Goal: Information Seeking & Learning: Learn about a topic

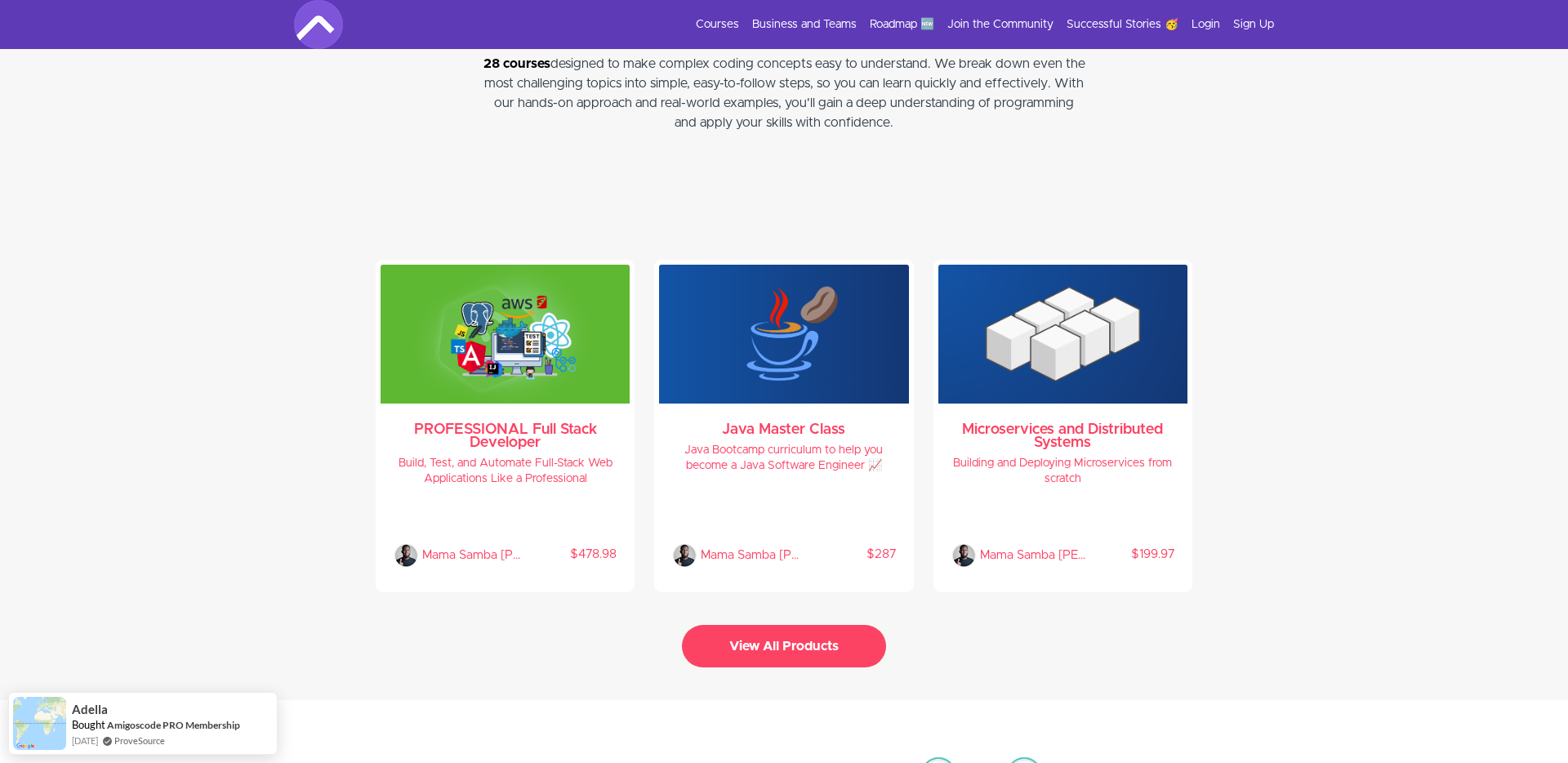
scroll to position [3326, 0]
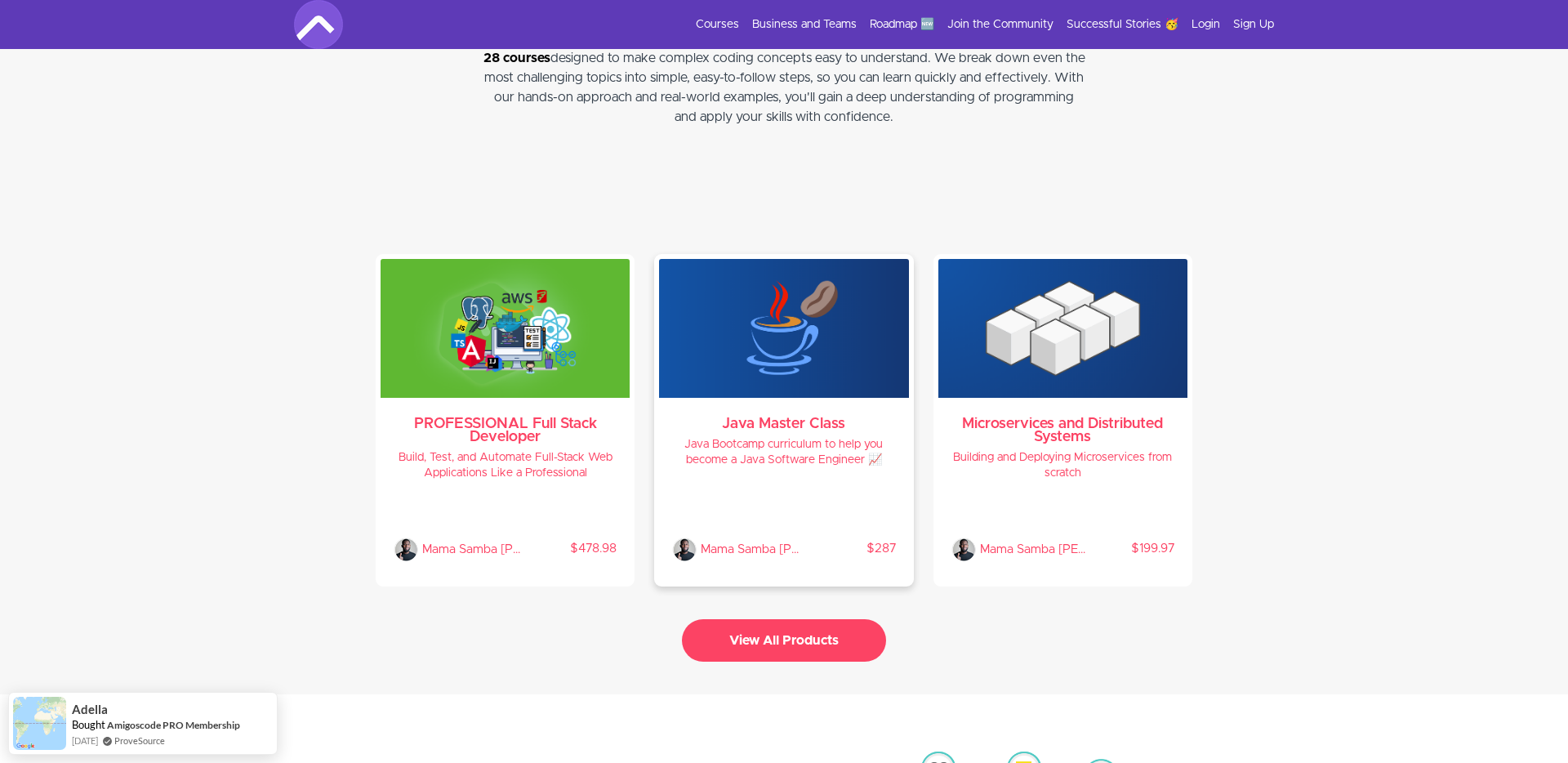
click at [831, 541] on p "$287" at bounding box center [851, 550] width 89 height 16
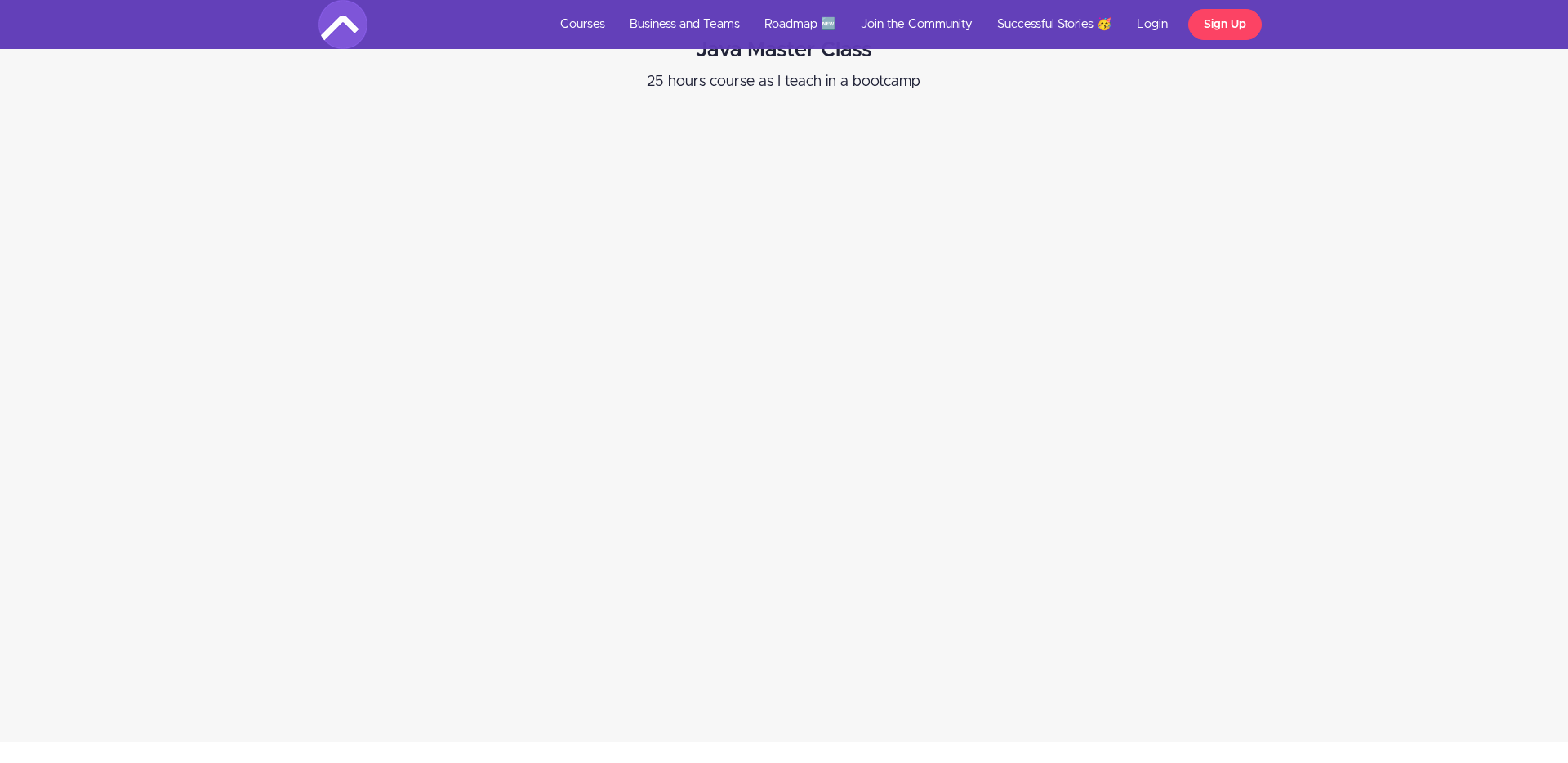
scroll to position [494, 0]
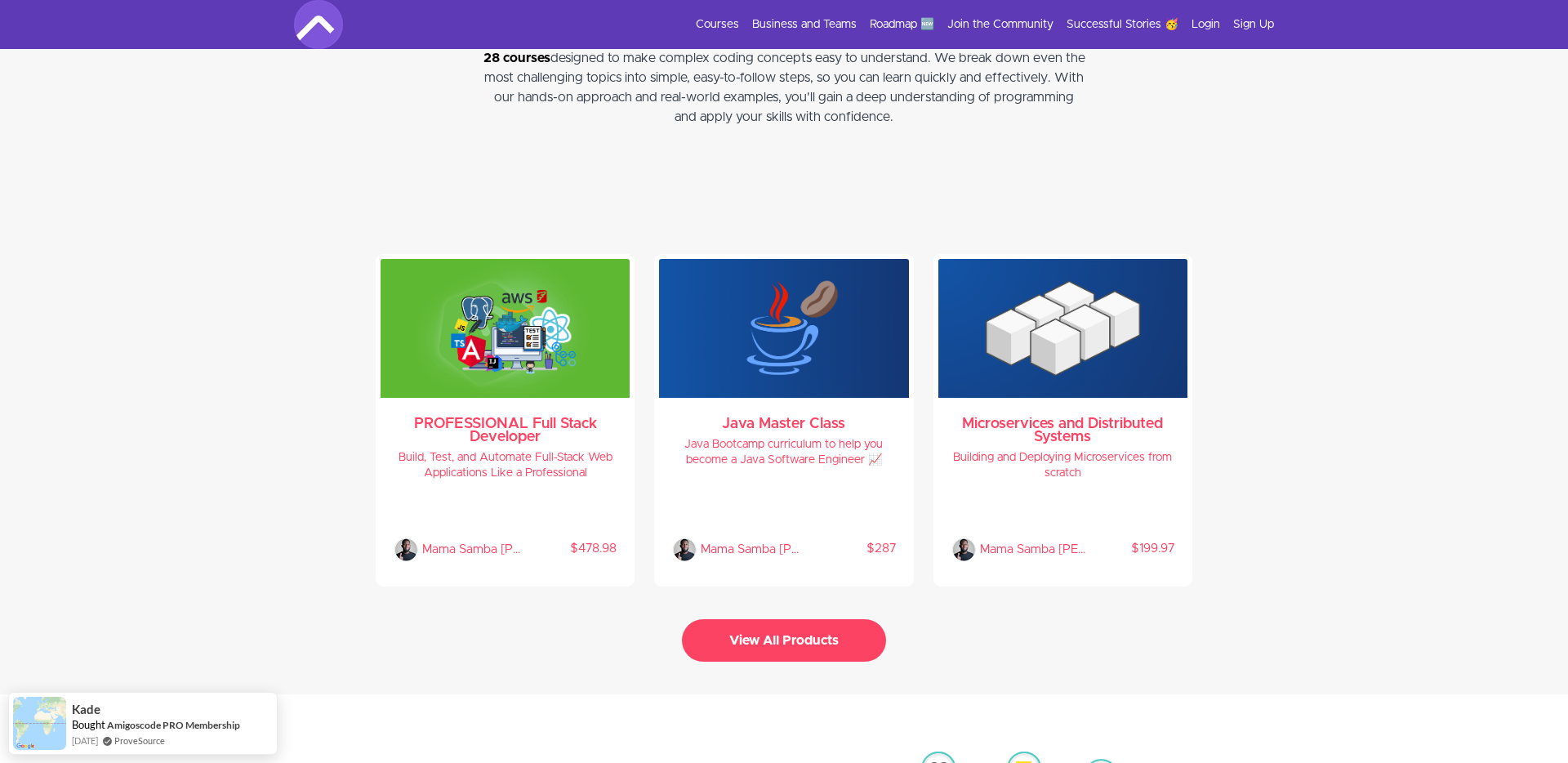
scroll to position [3560, 0]
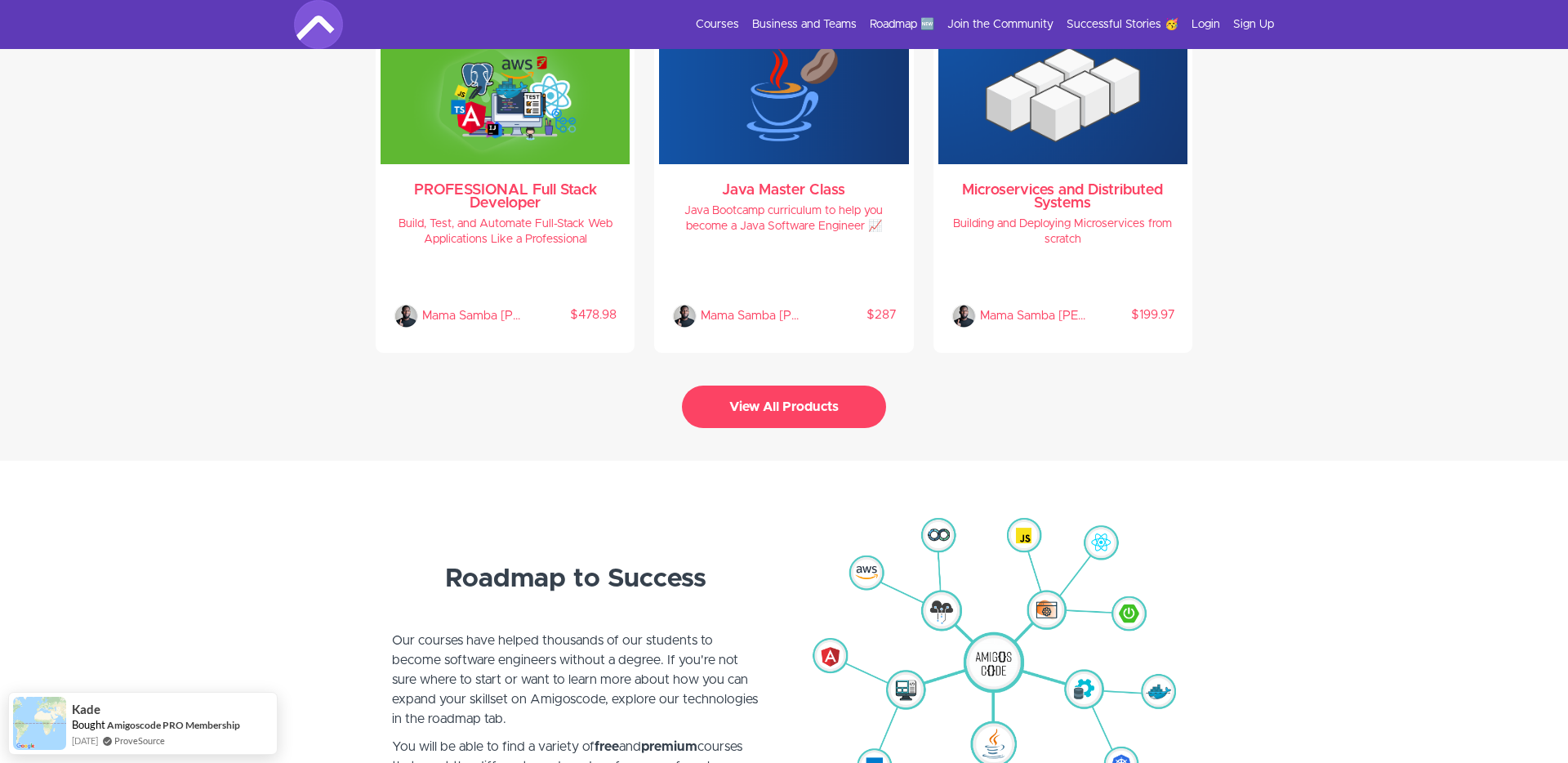
click at [798, 409] on button "View All Products" at bounding box center [784, 407] width 204 height 43
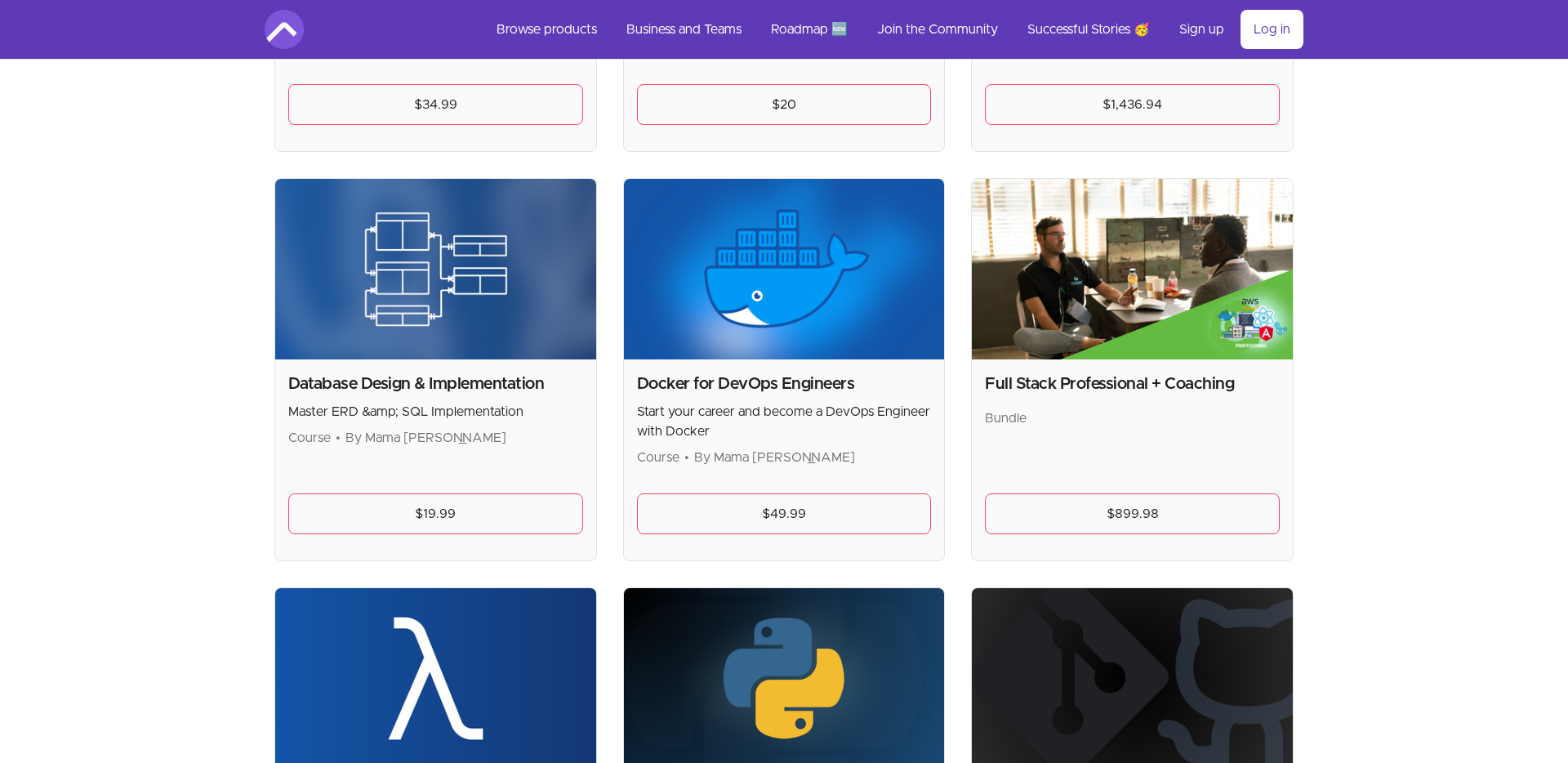
scroll to position [630, 0]
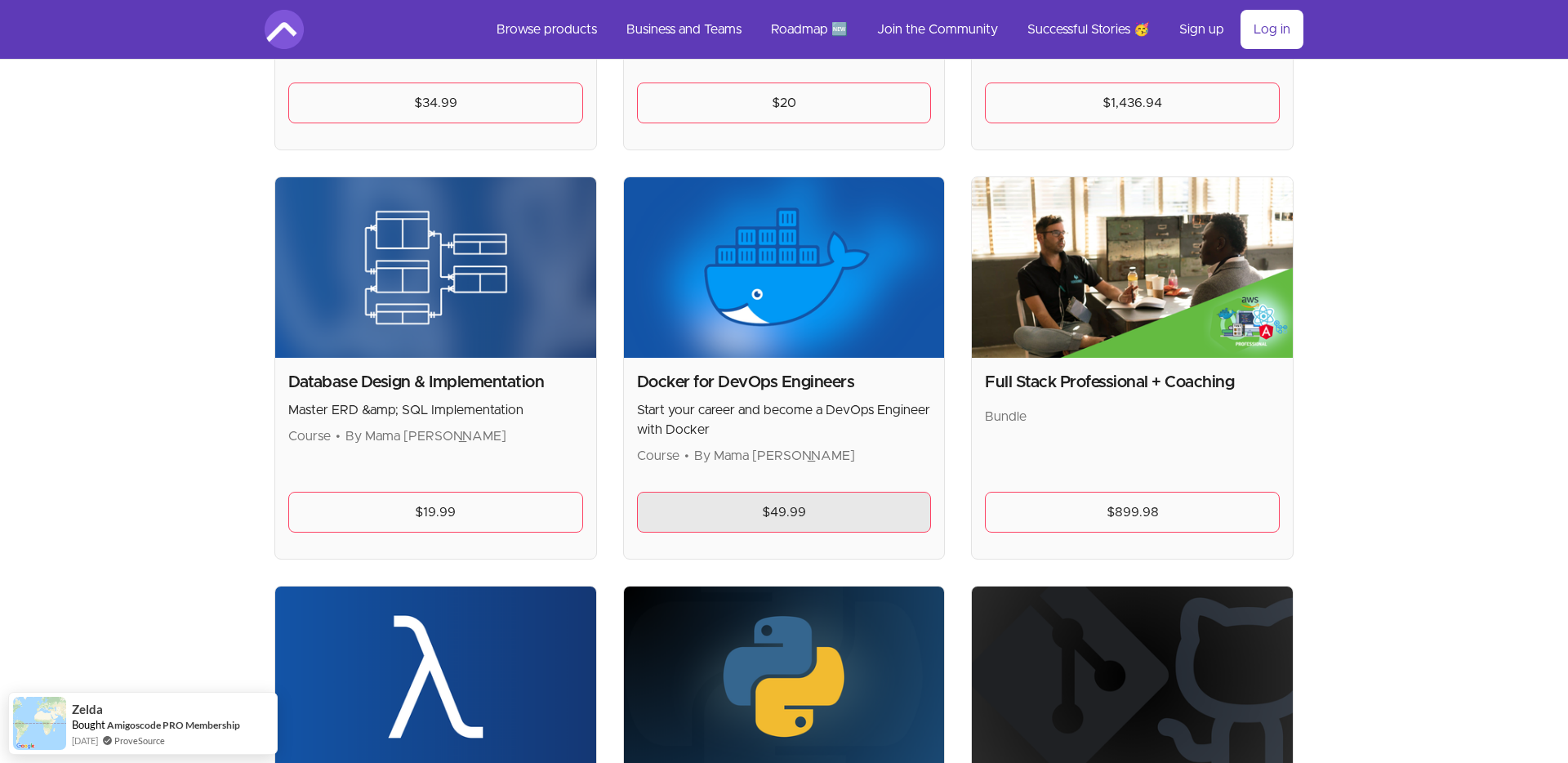
click at [872, 517] on link "$49.99" at bounding box center [785, 513] width 295 height 41
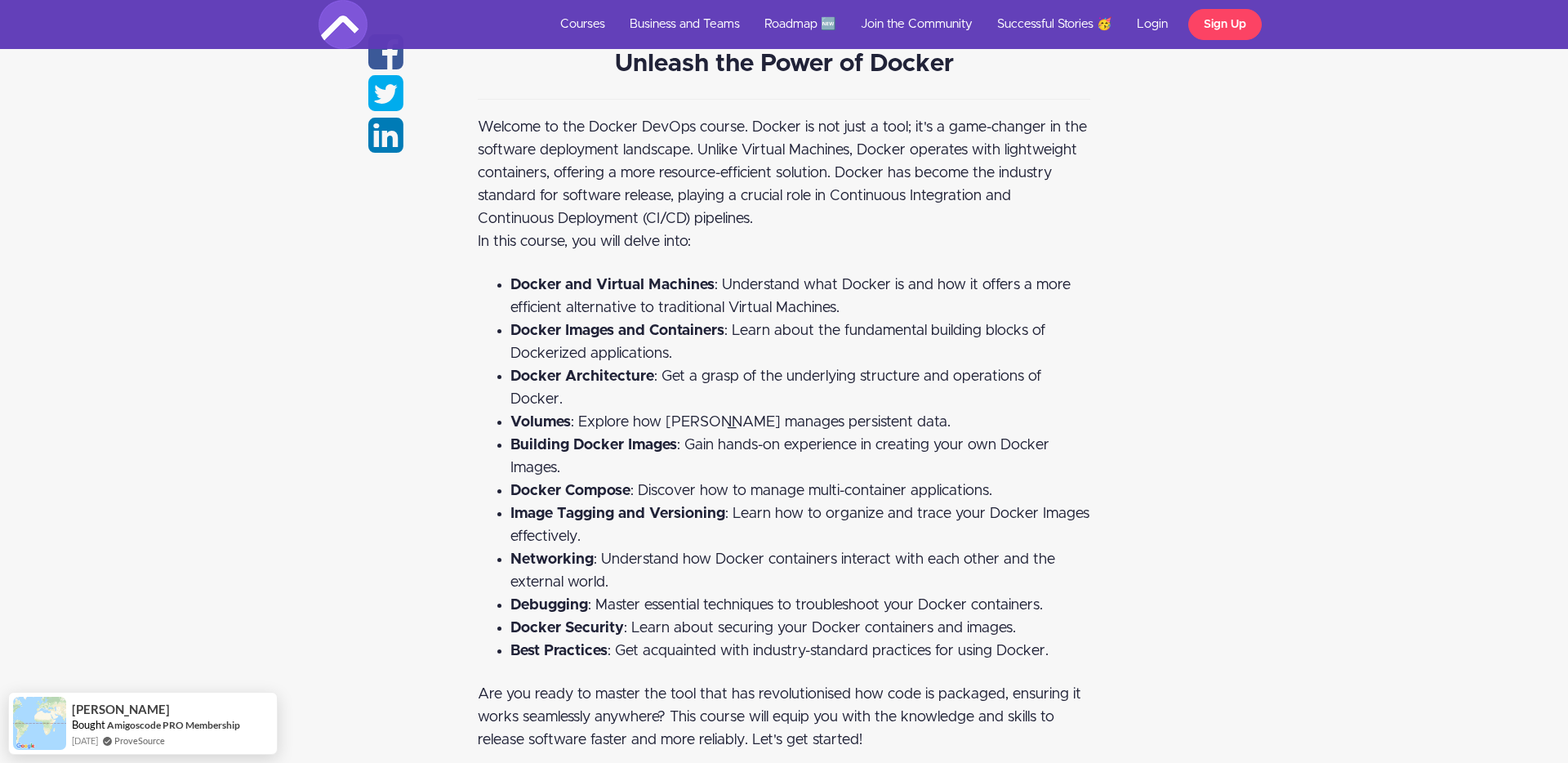
scroll to position [2658, 0]
